Goal: Transaction & Acquisition: Purchase product/service

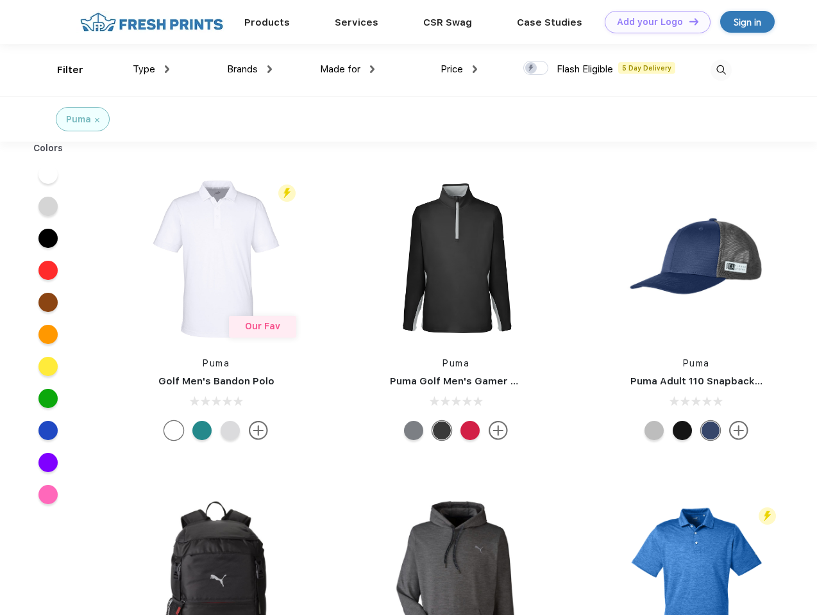
click at [653, 22] on link "Add your Logo Design Tool" at bounding box center [657, 22] width 106 height 22
click at [0, 0] on div "Design Tool" at bounding box center [0, 0] width 0 height 0
click at [688, 21] on link "Add your Logo Design Tool" at bounding box center [657, 22] width 106 height 22
click at [62, 70] on div "Filter" at bounding box center [70, 70] width 26 height 15
click at [151, 69] on span "Type" at bounding box center [144, 69] width 22 height 12
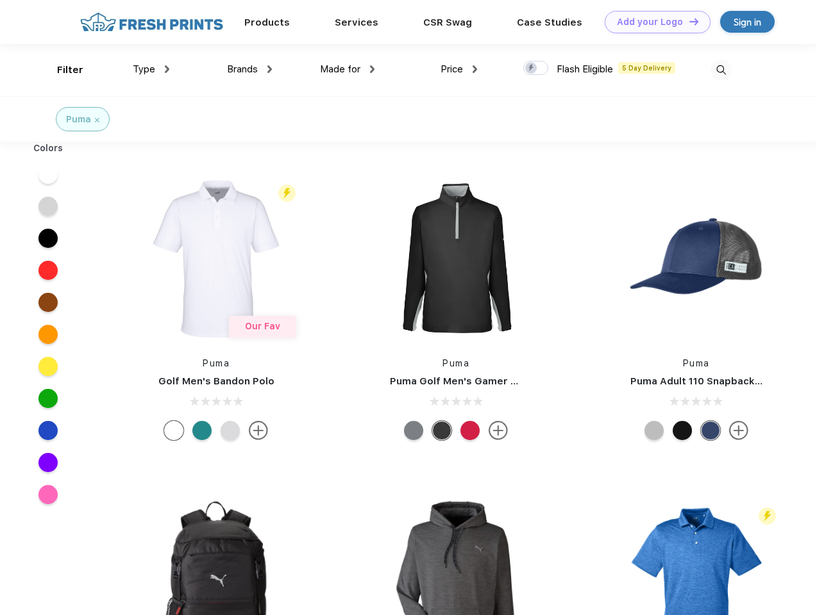
click at [249, 69] on span "Brands" at bounding box center [242, 69] width 31 height 12
click at [347, 69] on span "Made for" at bounding box center [340, 69] width 40 height 12
click at [459, 69] on span "Price" at bounding box center [451, 69] width 22 height 12
click at [536, 69] on div at bounding box center [535, 68] width 25 height 14
click at [531, 69] on input "checkbox" at bounding box center [527, 64] width 8 height 8
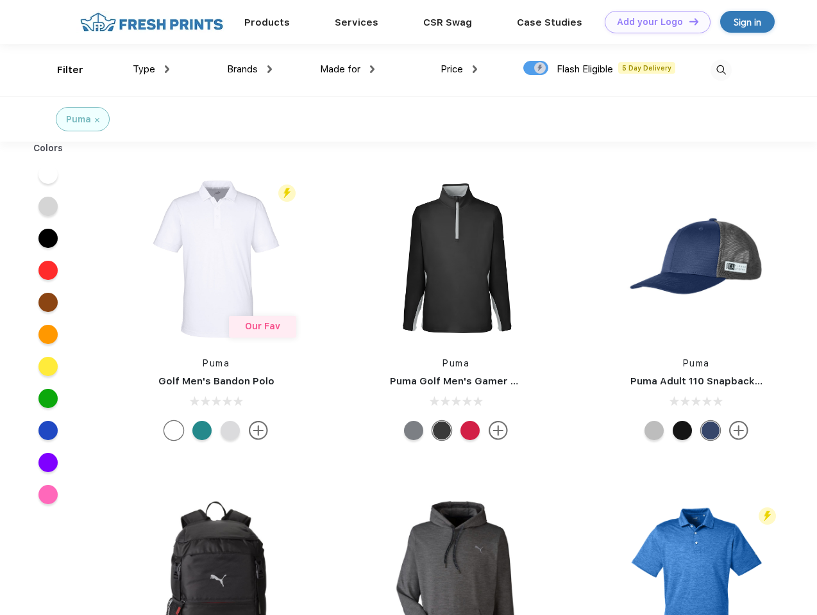
click at [720, 70] on img at bounding box center [720, 70] width 21 height 21
